Goal: Check status: Check status

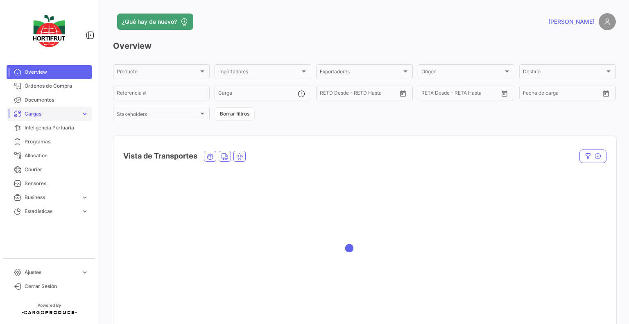
click at [55, 112] on span "Cargas" at bounding box center [51, 113] width 53 height 7
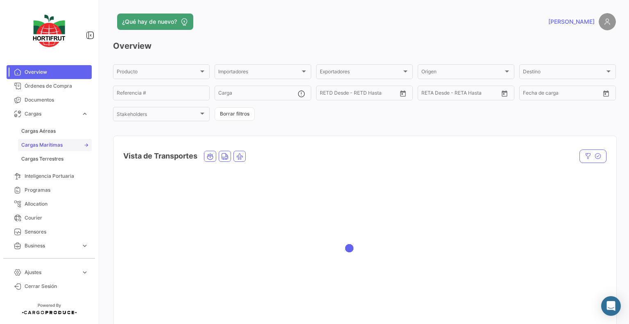
click at [57, 144] on span "Cargas Marítimas" at bounding box center [41, 144] width 41 height 7
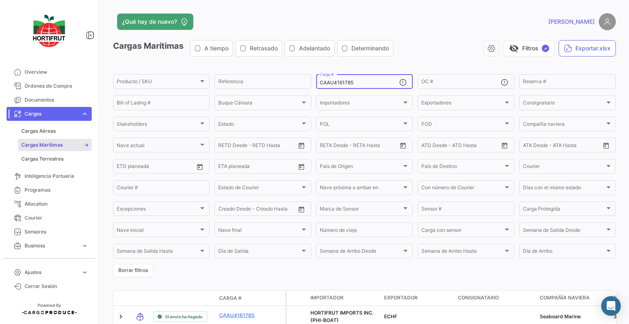
drag, startPoint x: 371, startPoint y: 82, endPoint x: 247, endPoint y: 70, distance: 124.7
click at [247, 70] on app-list-header "Cargas Marítimas A tiempo Retrasado Adelantado Determinando visibility_off Filt…" at bounding box center [364, 158] width 503 height 237
paste input "FBIU5108296"
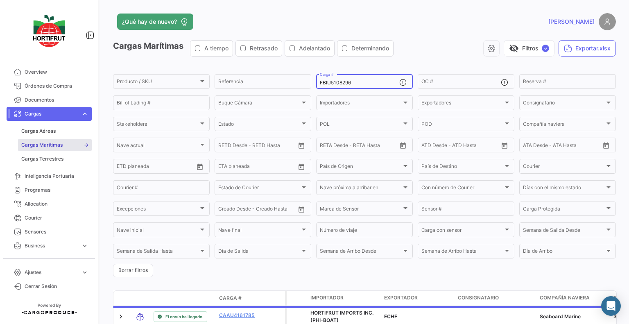
scroll to position [48, 0]
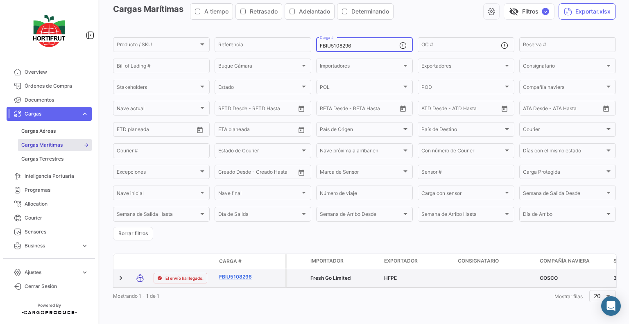
type input "FBIU5108296"
click at [243, 273] on link "FBIU5108296" at bounding box center [240, 276] width 43 height 7
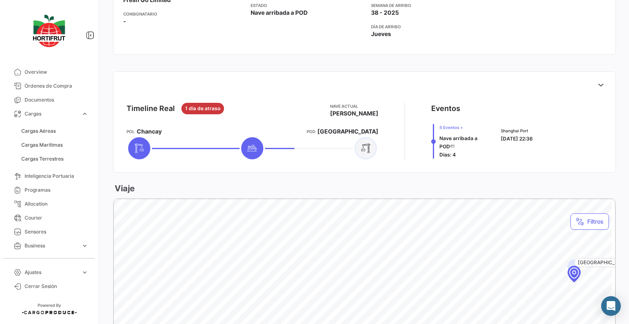
scroll to position [260, 0]
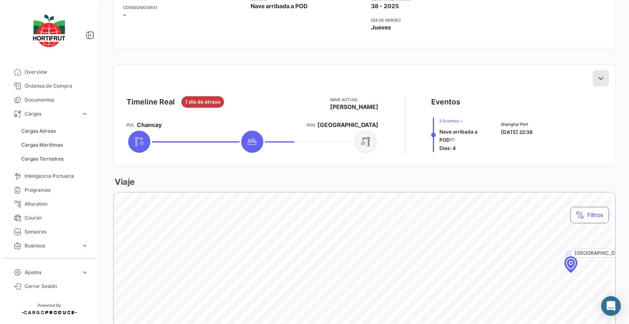
click at [597, 79] on icon at bounding box center [601, 78] width 8 height 8
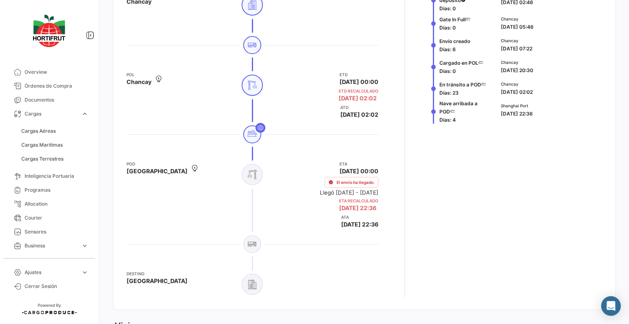
scroll to position [394, 0]
